Goal: Task Accomplishment & Management: Manage account settings

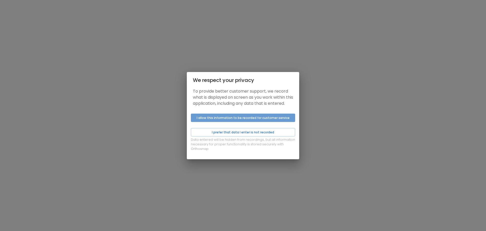
click at [232, 122] on button "I allow this information to be recorded for customer service" at bounding box center [243, 117] width 104 height 8
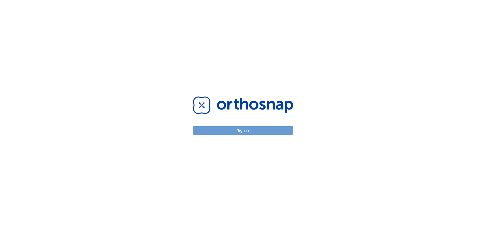
click at [233, 127] on button "Sign in" at bounding box center [243, 130] width 100 height 8
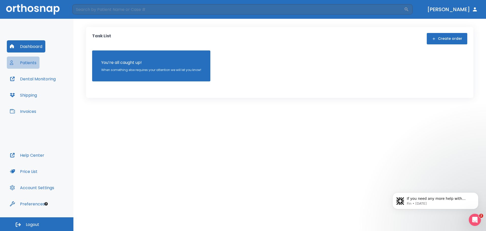
click at [16, 62] on button "Patients" at bounding box center [23, 62] width 33 height 12
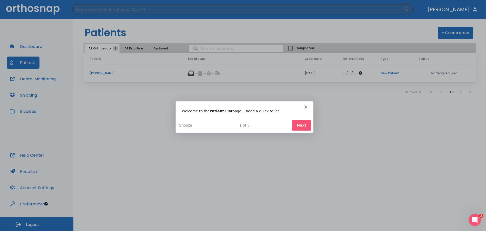
click at [305, 108] on icon "Close" at bounding box center [305, 106] width 3 height 3
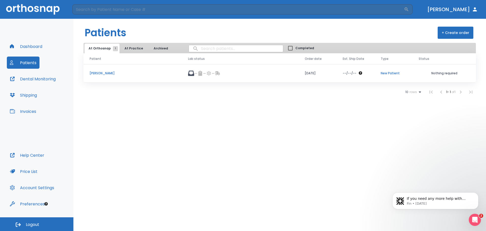
click at [188, 73] on icon at bounding box center [191, 72] width 6 height 5
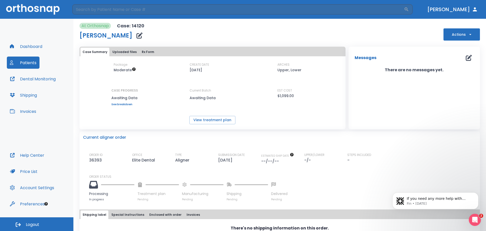
click at [147, 50] on button "Rx Form" at bounding box center [148, 52] width 16 height 9
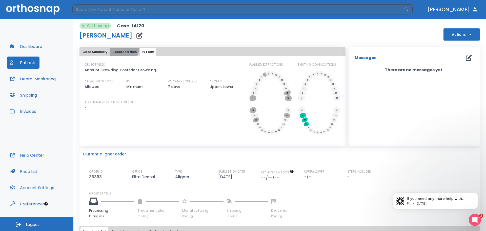
click at [122, 48] on button "Uploaded files" at bounding box center [124, 52] width 28 height 9
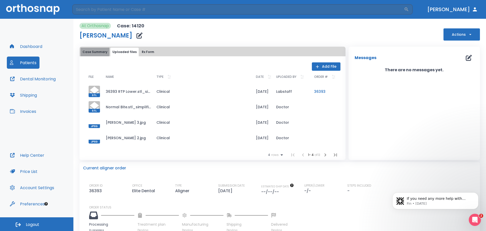
click at [92, 51] on button "Case Summary" at bounding box center [94, 52] width 29 height 9
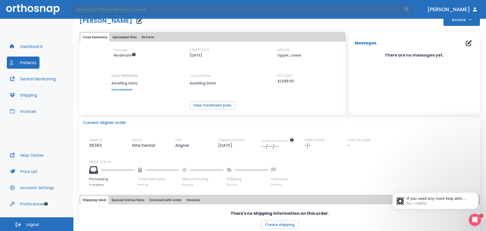
scroll to position [21, 0]
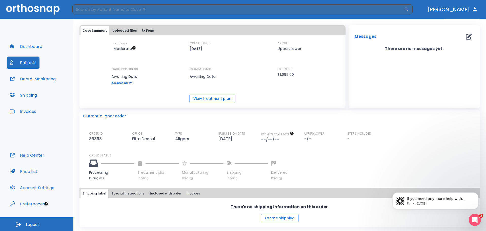
click at [472, 13] on button "[PERSON_NAME]" at bounding box center [452, 9] width 55 height 9
click at [472, 7] on icon "button" at bounding box center [475, 9] width 6 height 6
click at [475, 10] on icon "button" at bounding box center [475, 9] width 4 height 4
click at [25, 224] on button "Logout" at bounding box center [36, 224] width 73 height 14
